Goal: Contribute content: Contribute content

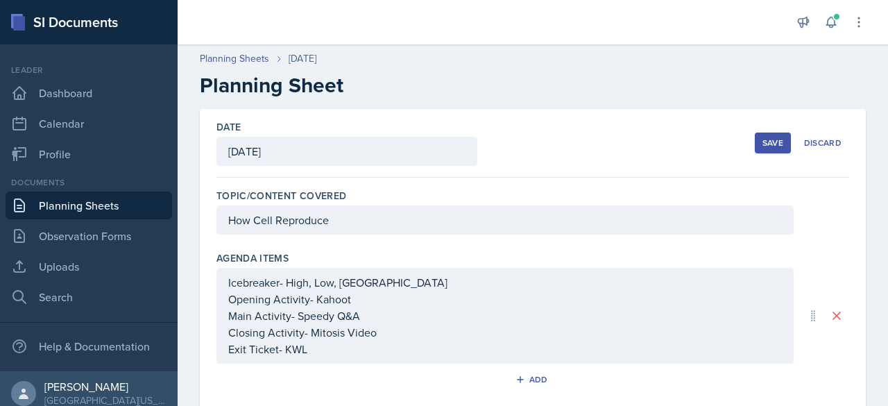
scroll to position [424, 0]
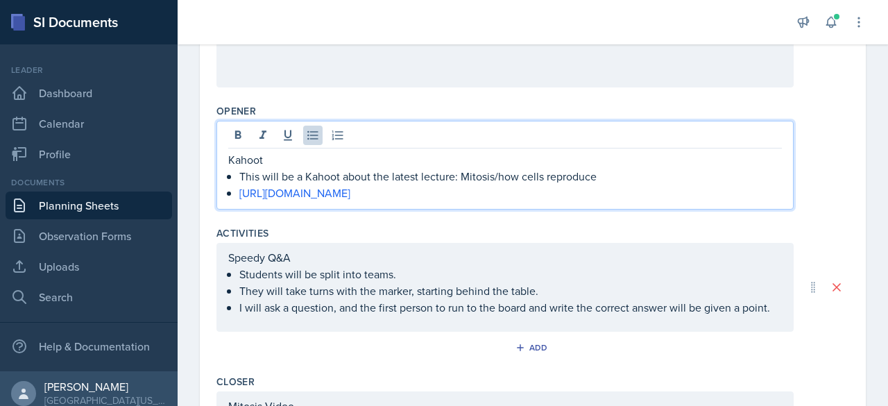
click at [691, 171] on p "This will be a Kahoot about the latest lecture: Mitosis/how cells reproduce" at bounding box center [510, 176] width 542 height 17
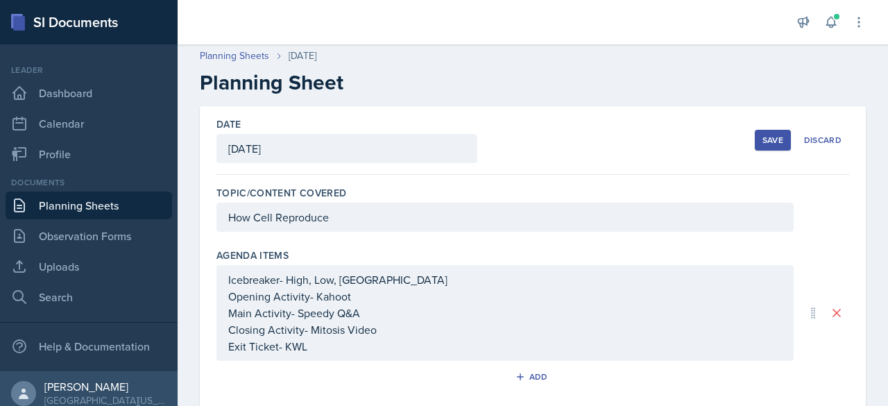
scroll to position [0, 0]
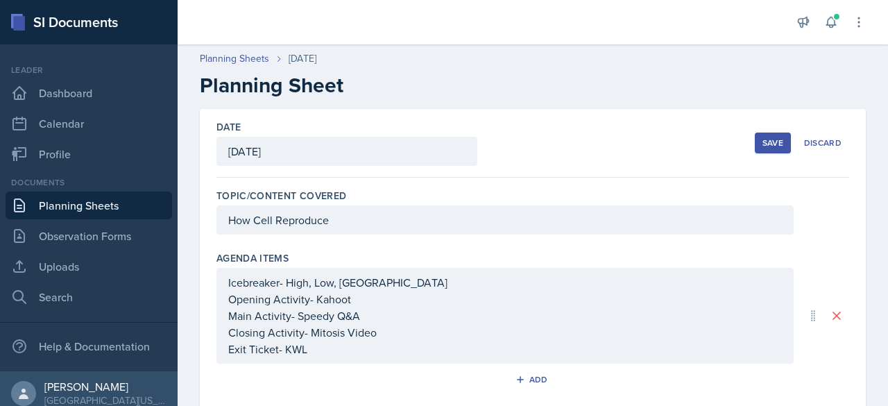
click at [762, 144] on div "Save" at bounding box center [772, 142] width 21 height 11
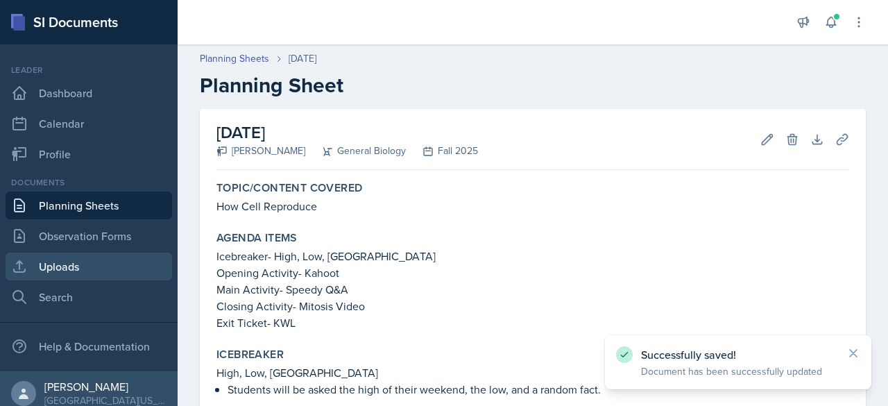
click at [68, 268] on link "Uploads" at bounding box center [89, 266] width 166 height 28
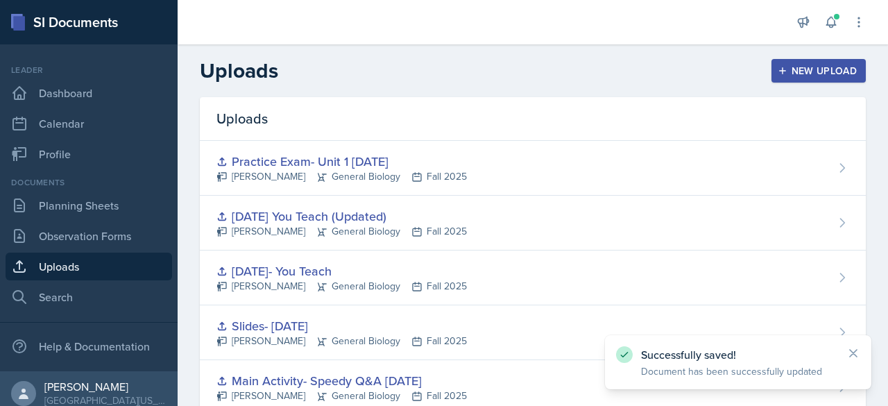
click at [825, 80] on button "New Upload" at bounding box center [818, 71] width 95 height 24
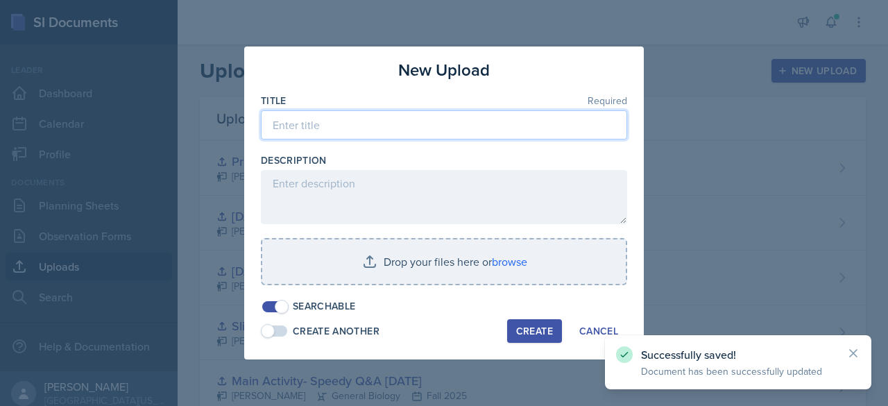
click at [374, 132] on input at bounding box center [444, 124] width 366 height 29
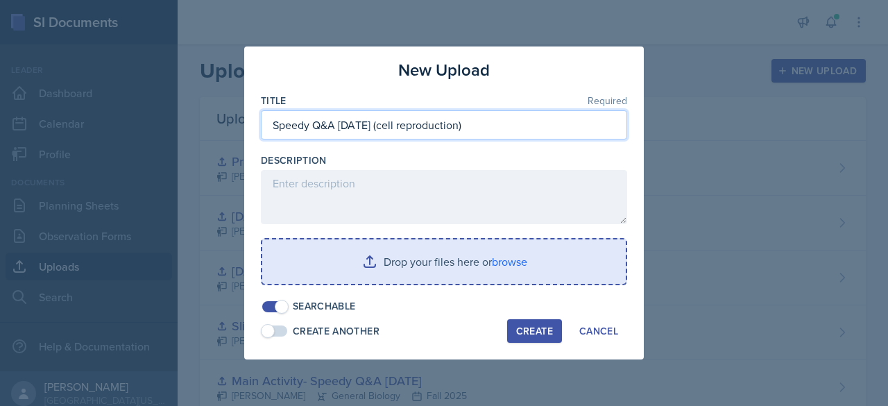
type input "Speedy Q&A [DATE] (cell reproduction)"
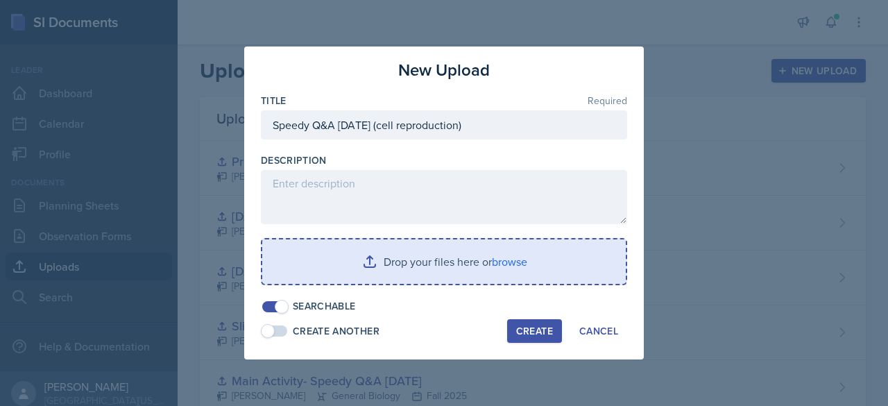
click at [409, 264] on input "file" at bounding box center [443, 261] width 363 height 44
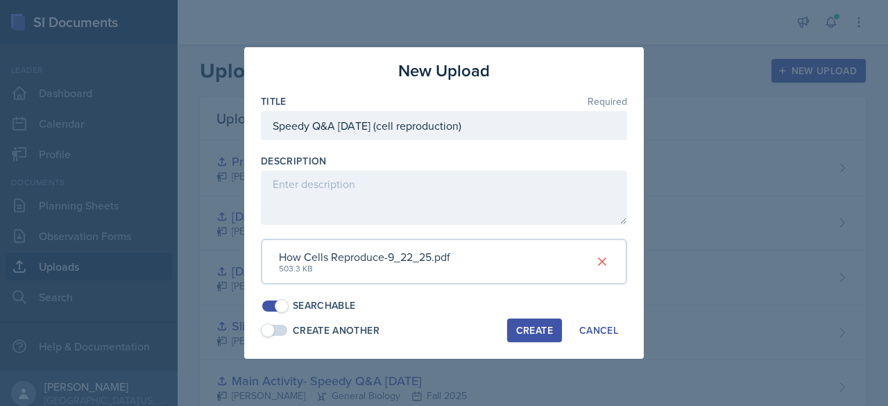
click at [532, 333] on div "Create" at bounding box center [534, 330] width 37 height 11
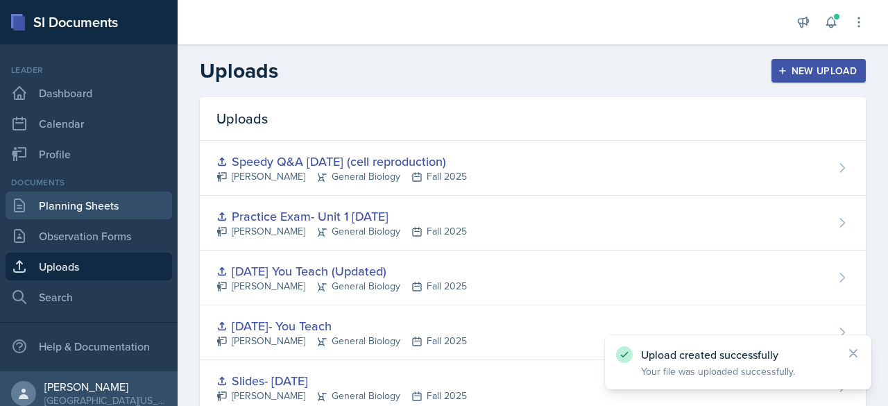
click at [56, 209] on link "Planning Sheets" at bounding box center [89, 205] width 166 height 28
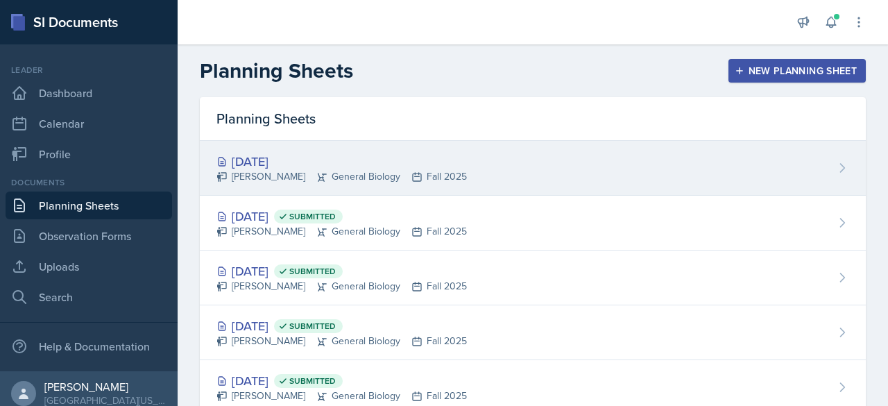
click at [295, 177] on div "[PERSON_NAME] General Biology Fall 2025" at bounding box center [341, 176] width 250 height 15
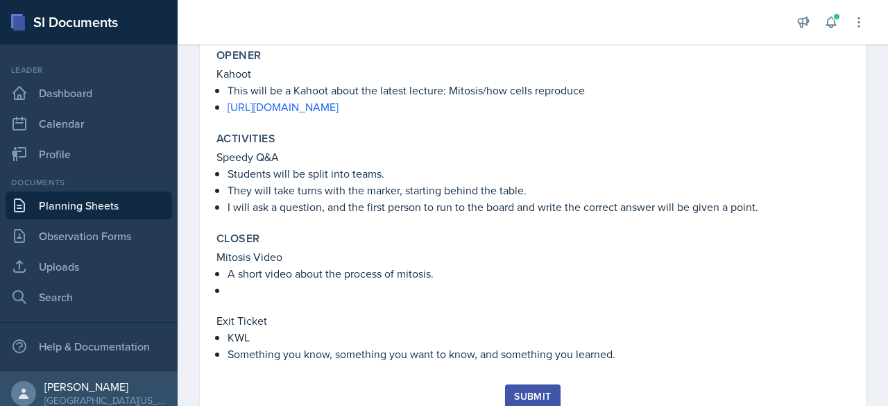
scroll to position [416, 0]
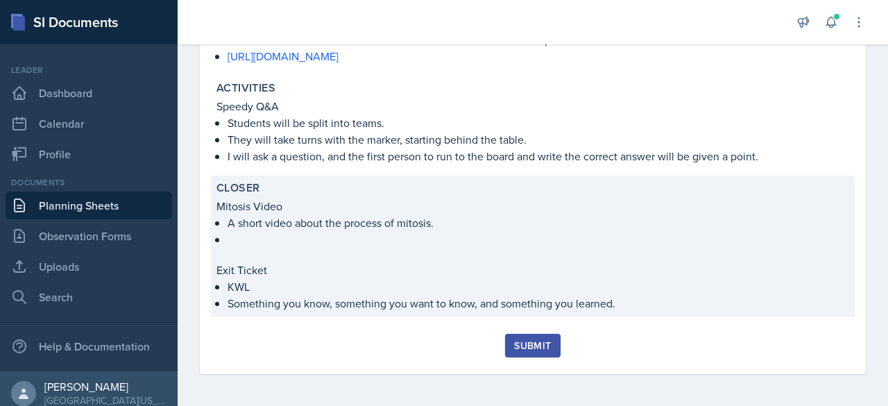
click at [253, 225] on p "A short video about the process of mitosis." at bounding box center [537, 222] width 621 height 17
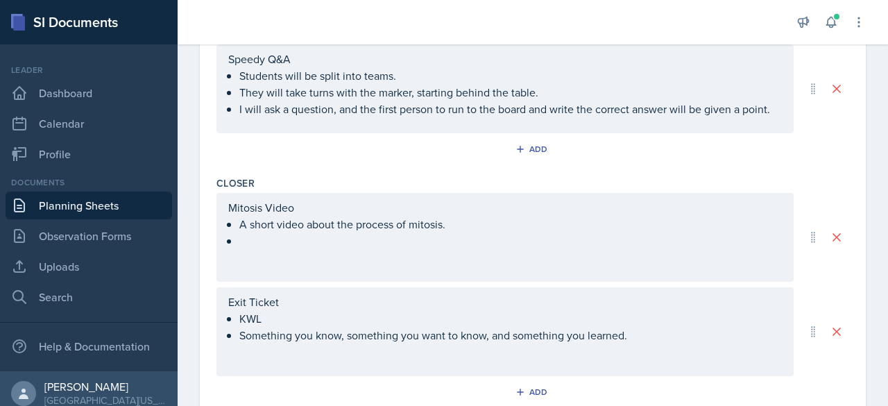
scroll to position [630, 0]
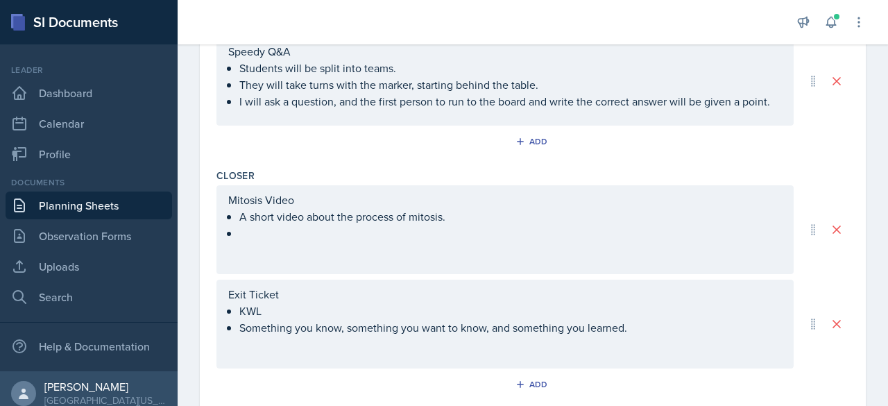
click at [246, 234] on p at bounding box center [510, 233] width 542 height 17
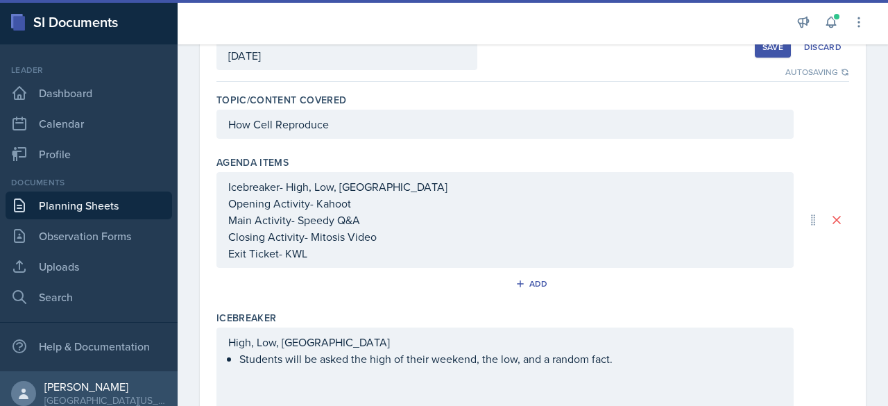
scroll to position [85, 0]
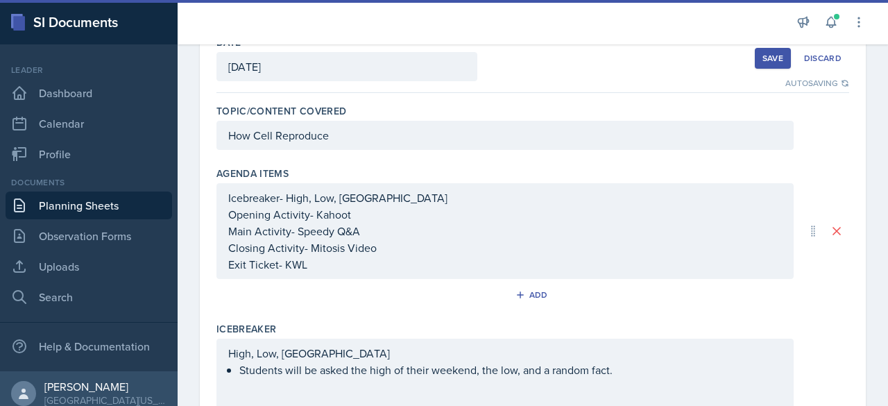
click at [764, 55] on div "Save" at bounding box center [772, 58] width 21 height 11
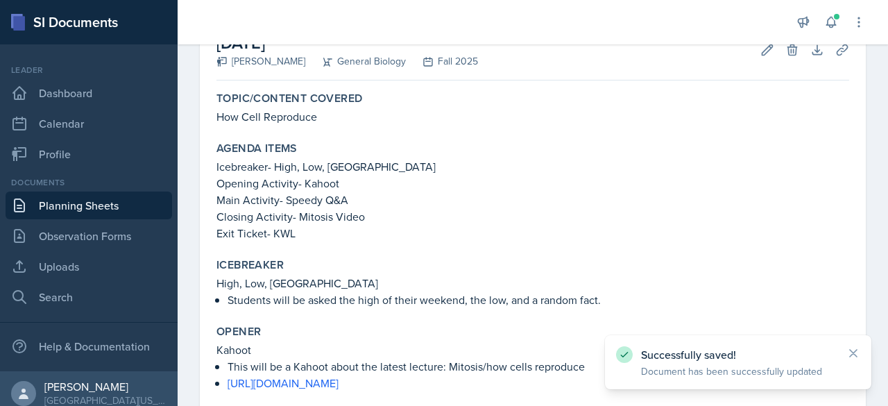
scroll to position [0, 0]
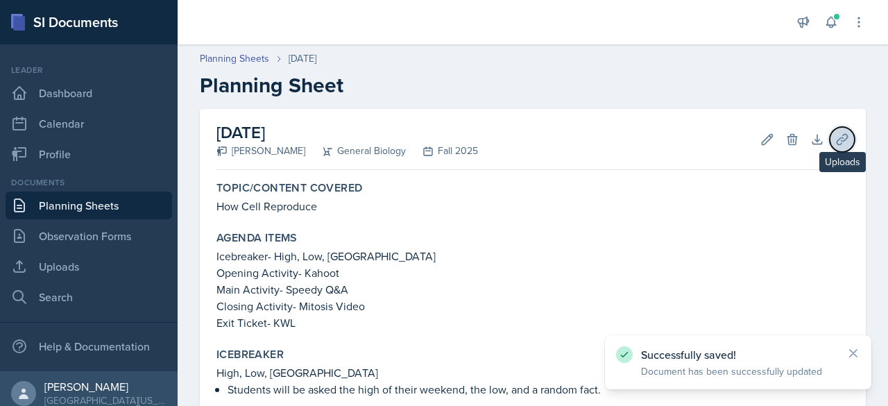
click at [838, 141] on button "Uploads" at bounding box center [842, 139] width 25 height 25
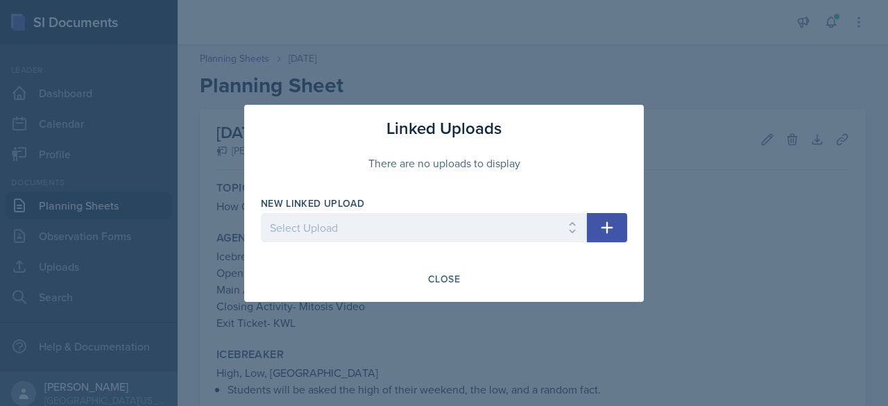
click at [617, 227] on button "button" at bounding box center [607, 227] width 40 height 29
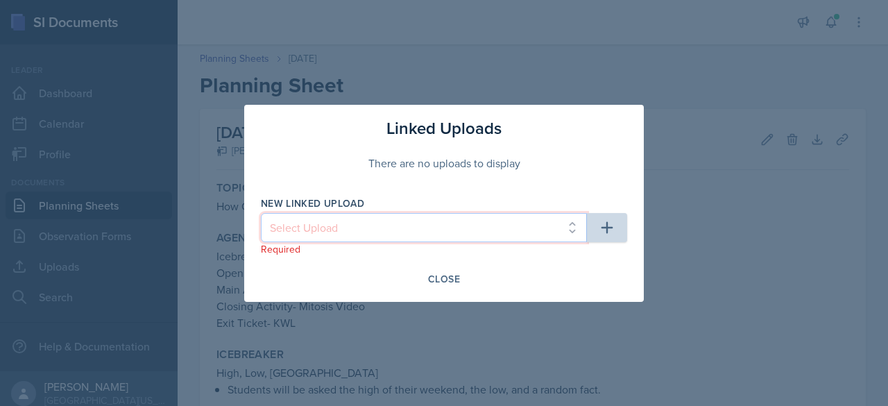
click at [566, 230] on select "Select Upload Main Activity- Speedy Q&A [DATE] Slides- [DATE] [DATE]- You Teach…" at bounding box center [424, 227] width 326 height 29
select select "16426937-0118-46dd-ba12-f7a88dfe8d5d"
click at [261, 213] on select "Select Upload Main Activity- Speedy Q&A [DATE] Slides- [DATE] [DATE]- You Teach…" at bounding box center [424, 227] width 326 height 29
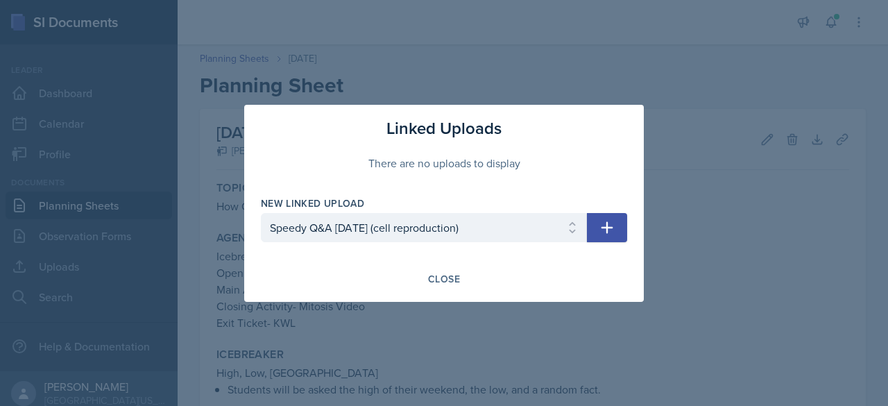
click at [605, 233] on icon "button" at bounding box center [607, 227] width 17 height 17
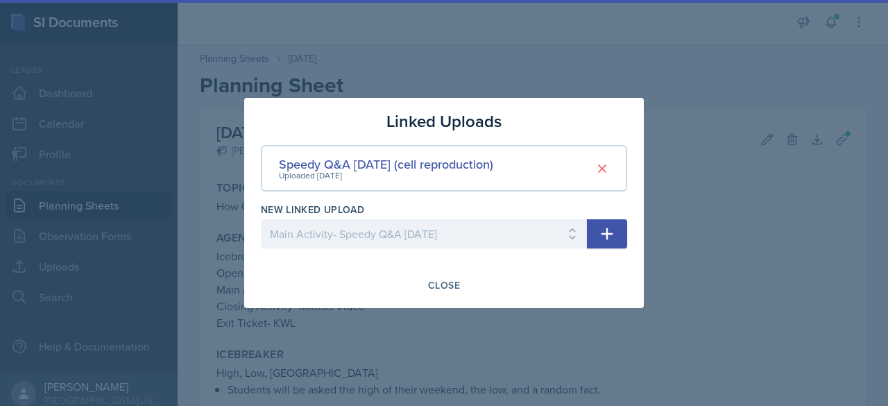
select select
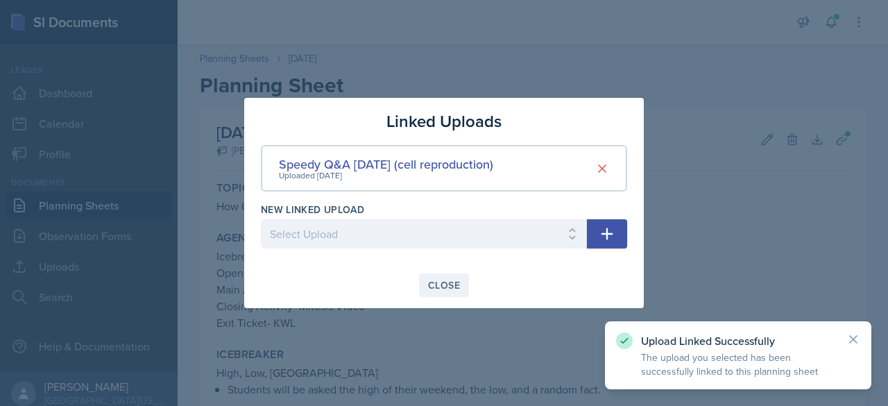
click at [436, 288] on div "Close" at bounding box center [444, 285] width 32 height 11
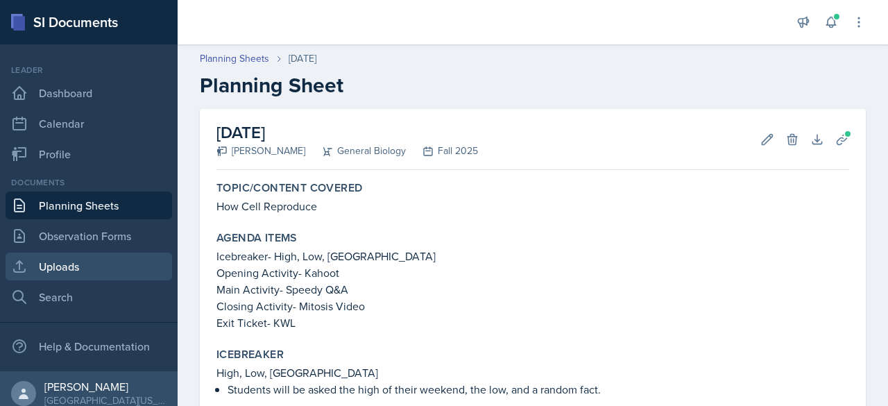
drag, startPoint x: 39, startPoint y: 252, endPoint x: 47, endPoint y: 266, distance: 16.2
click at [47, 266] on div "Documents Planning Sheets Observation Forms Uploads Search" at bounding box center [89, 243] width 166 height 135
click at [47, 266] on link "Uploads" at bounding box center [89, 266] width 166 height 28
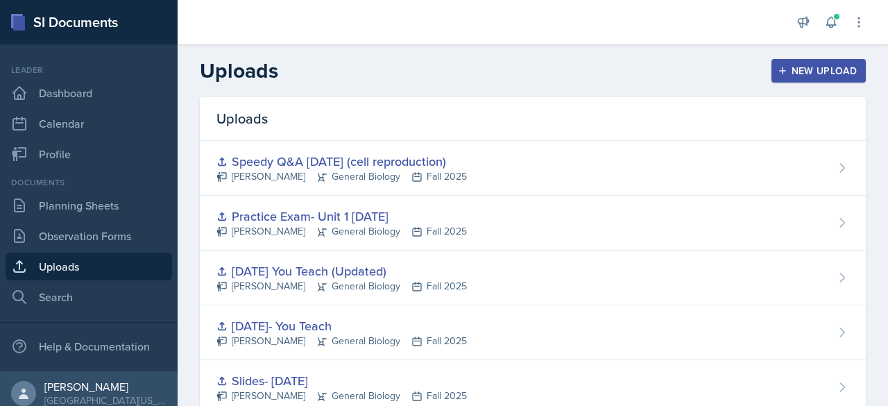
click at [783, 76] on div "New Upload" at bounding box center [818, 70] width 77 height 11
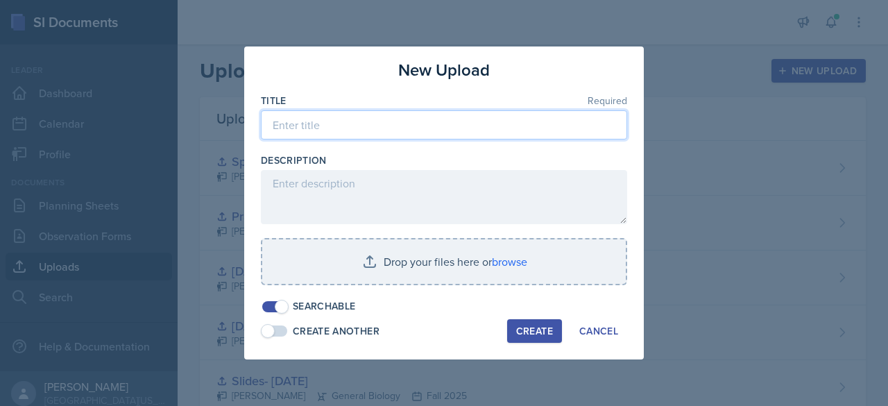
click at [394, 123] on input at bounding box center [444, 124] width 366 height 29
type input "Cell reproduction Slideshow"
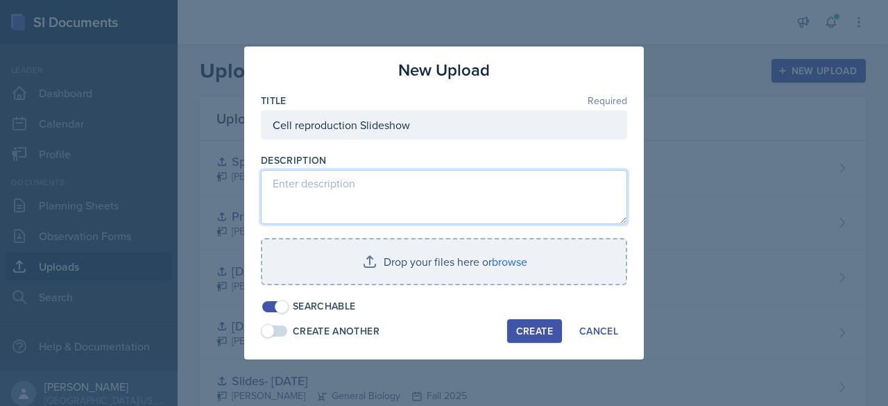
click at [336, 196] on textarea at bounding box center [444, 197] width 366 height 54
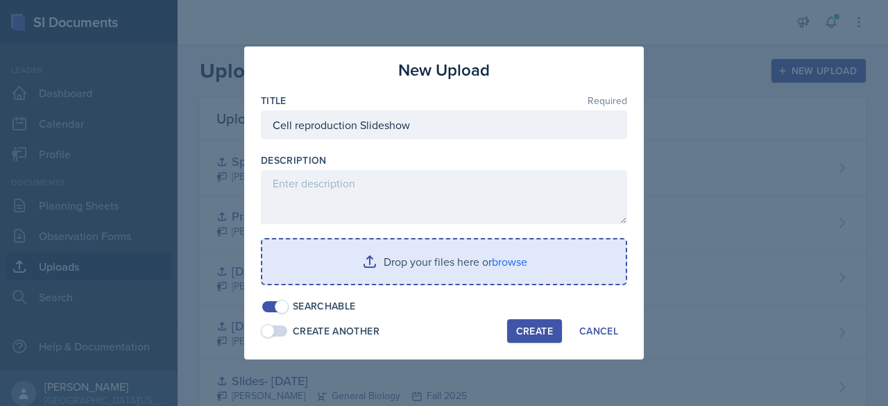
click at [372, 257] on input "file" at bounding box center [443, 261] width 363 height 44
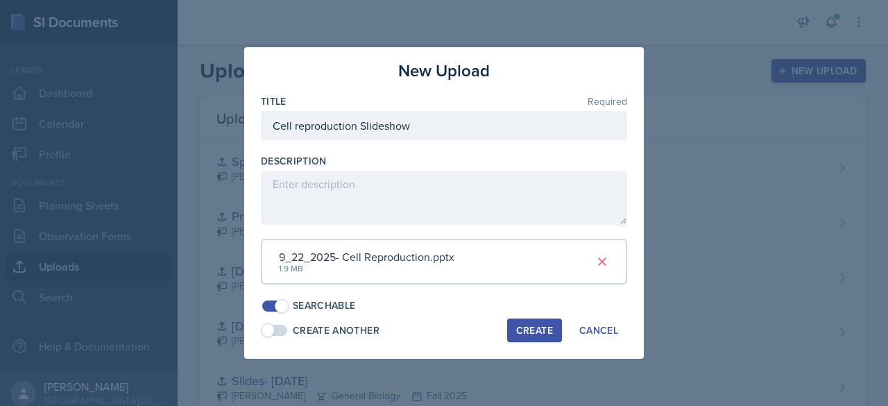
click at [533, 332] on div "Create" at bounding box center [534, 330] width 37 height 11
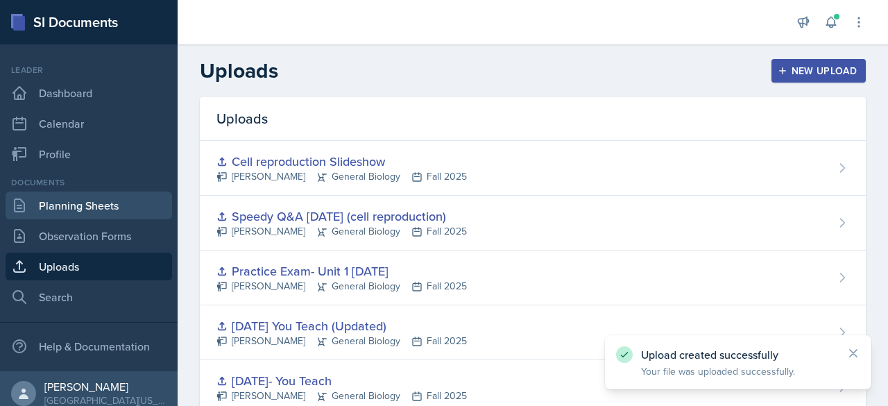
click at [89, 200] on link "Planning Sheets" at bounding box center [89, 205] width 166 height 28
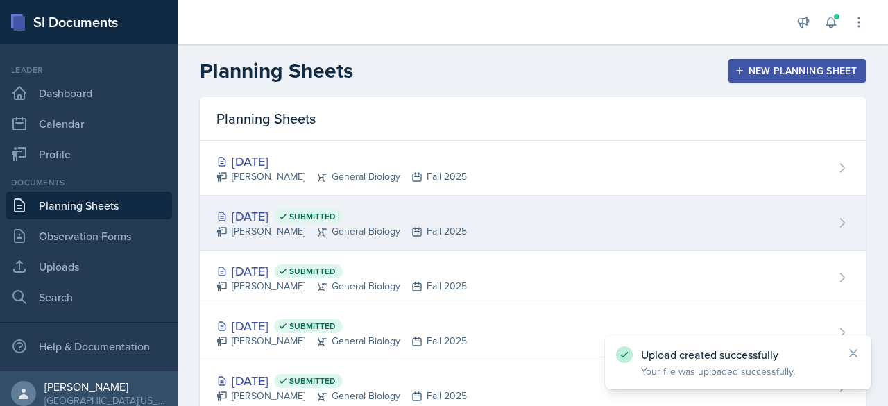
scroll to position [40, 0]
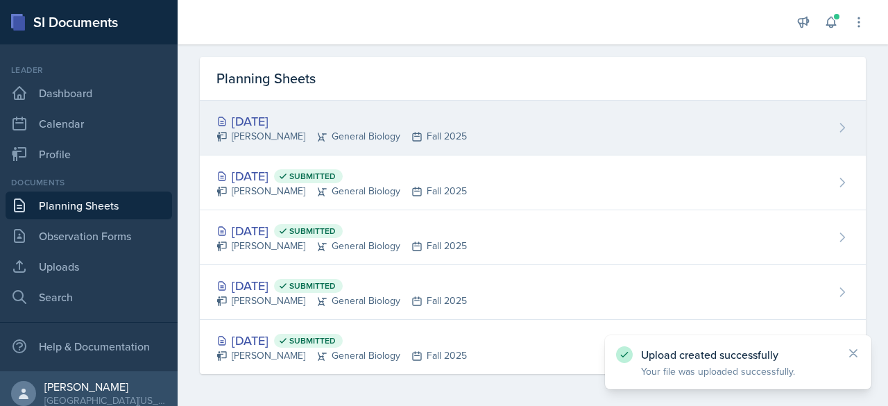
click at [370, 110] on div "[DATE] [PERSON_NAME] General Biology Fall 2025" at bounding box center [533, 128] width 666 height 55
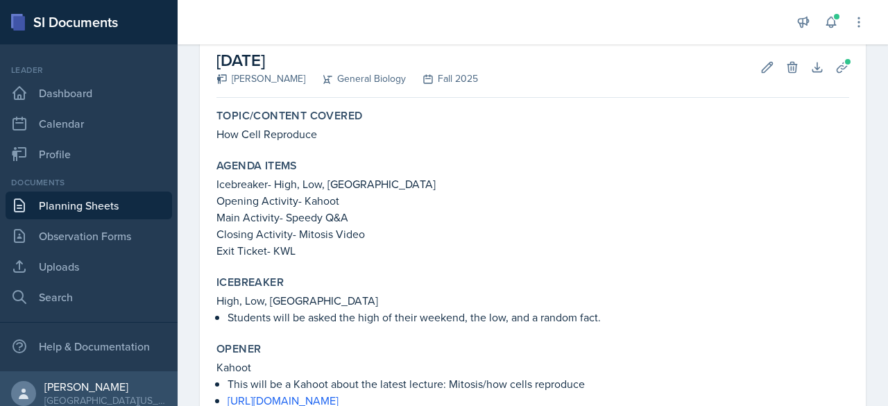
scroll to position [22, 0]
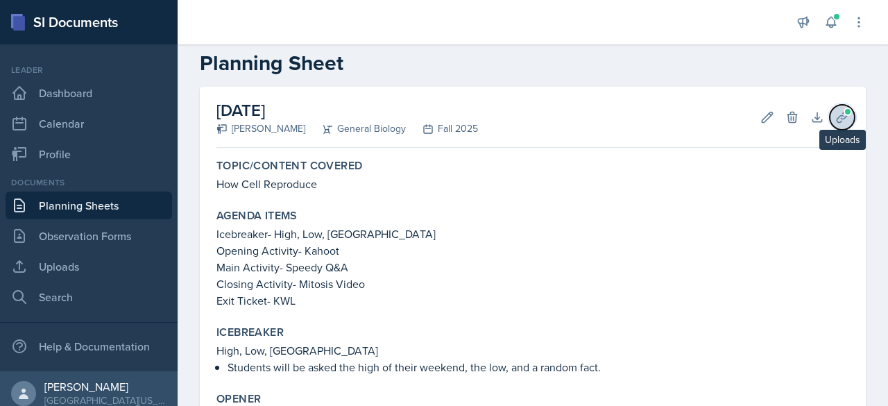
click at [843, 113] on span at bounding box center [847, 112] width 8 height 8
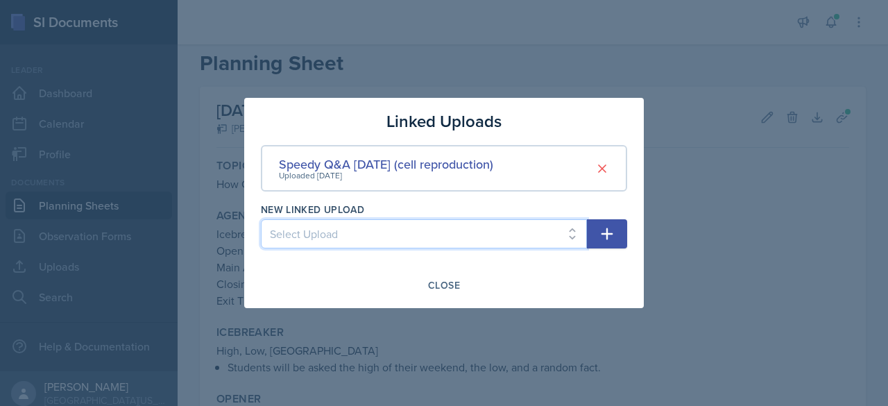
click at [566, 234] on select "Select Upload Main Activity- Speedy Q&A [DATE] Slides- [DATE] [DATE]- You Teach…" at bounding box center [424, 233] width 326 height 29
select select "83b2be23-b13f-47f4-8c8d-e13c5e522ef2"
click at [261, 219] on select "Select Upload Main Activity- Speedy Q&A [DATE] Slides- [DATE] [DATE]- You Teach…" at bounding box center [424, 233] width 326 height 29
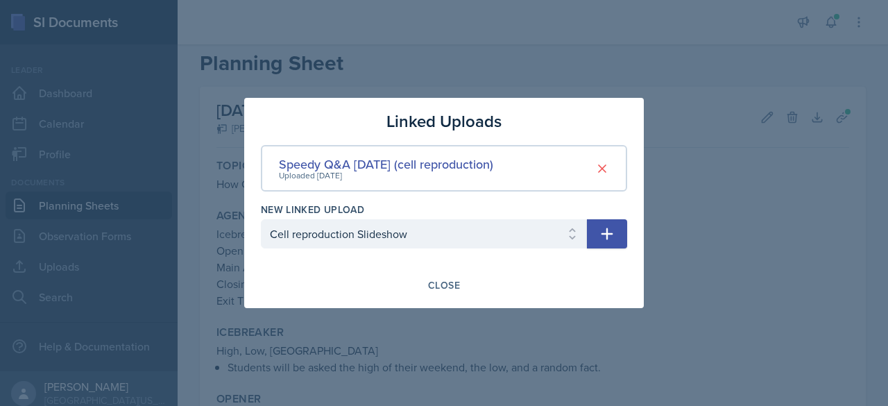
click at [612, 226] on icon "button" at bounding box center [607, 233] width 17 height 17
select select
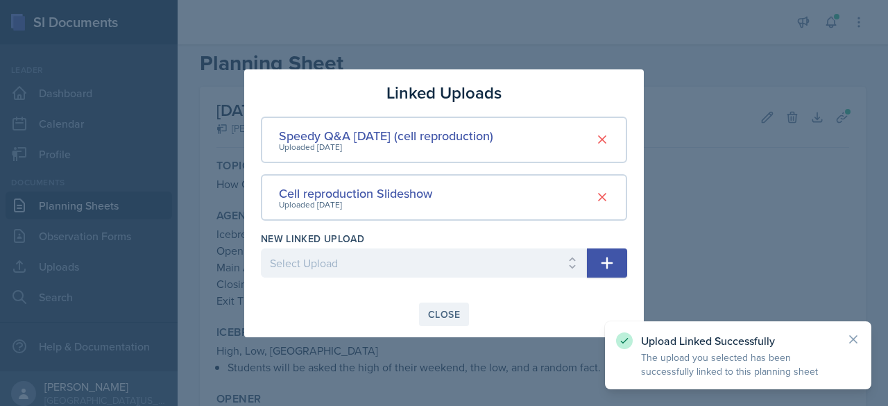
click at [450, 321] on button "Close" at bounding box center [444, 314] width 50 height 24
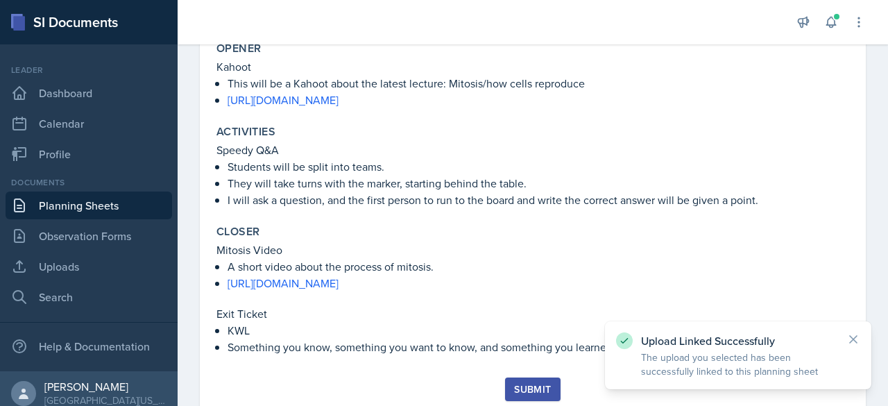
scroll to position [416, 0]
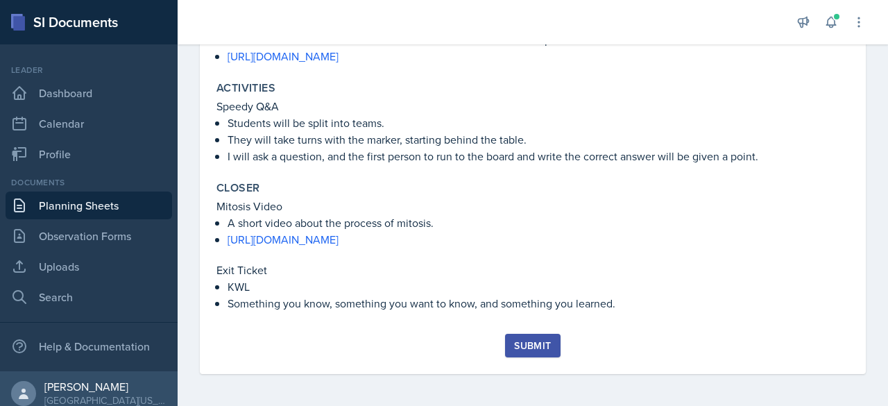
click at [514, 345] on div "Submit" at bounding box center [532, 345] width 37 height 11
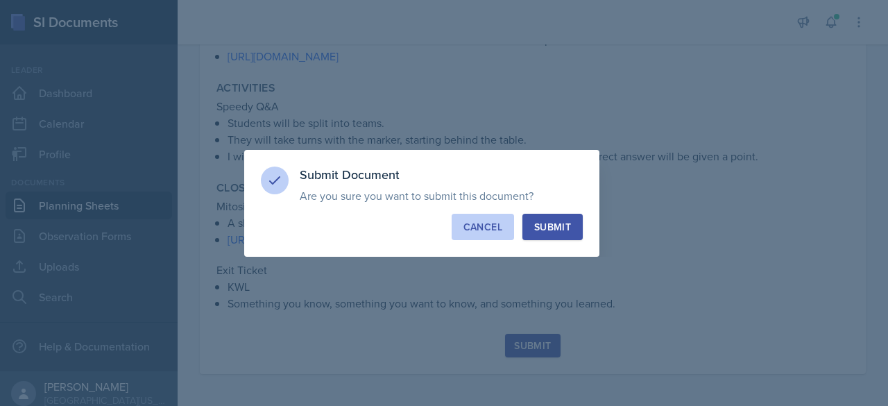
click at [487, 230] on div "Cancel" at bounding box center [482, 227] width 39 height 14
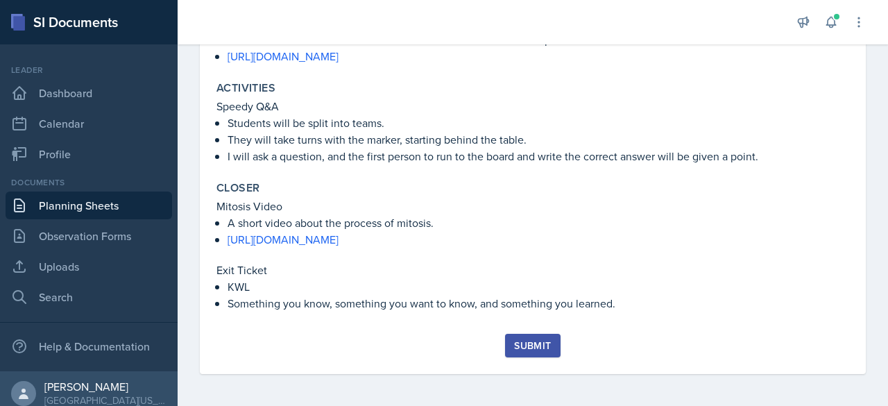
click at [531, 349] on div "Submit" at bounding box center [532, 345] width 37 height 11
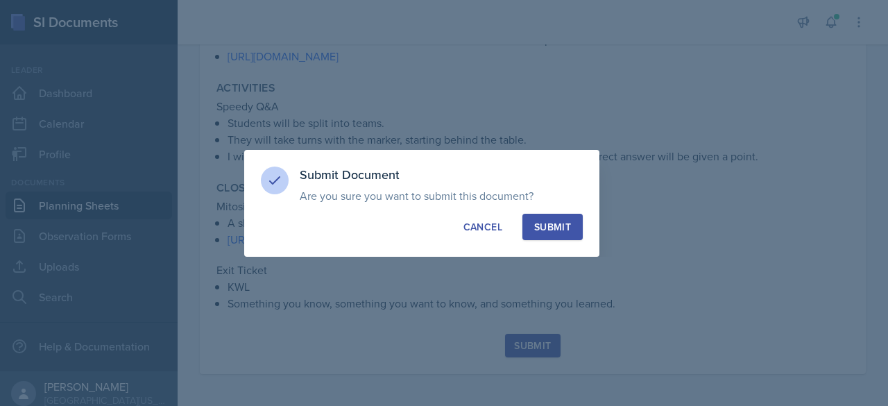
click at [558, 230] on div "Submit" at bounding box center [552, 227] width 37 height 14
